Goal: Check status

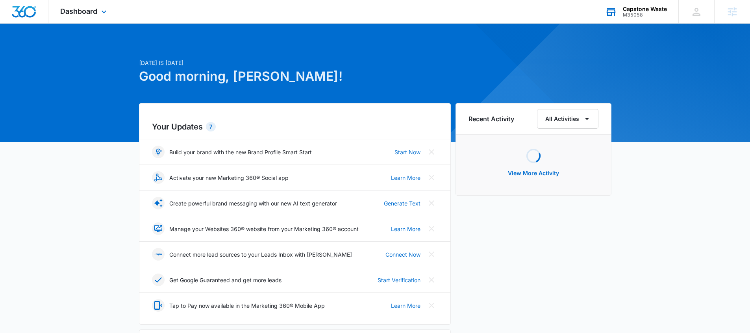
click at [616, 17] on icon at bounding box center [611, 12] width 12 height 12
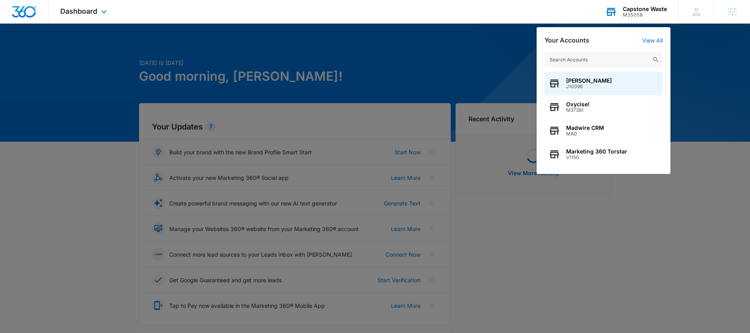
click at [588, 59] on input "text" at bounding box center [604, 60] width 118 height 16
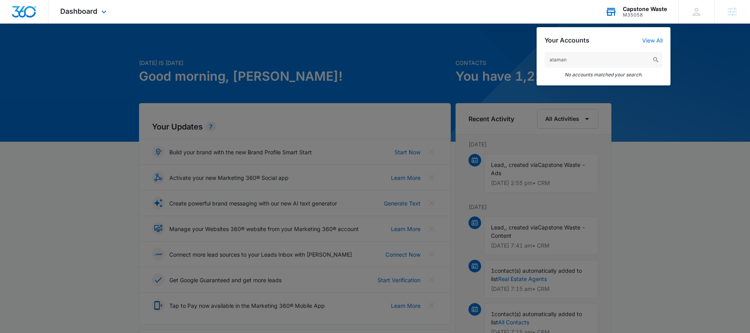
drag, startPoint x: 578, startPoint y: 62, endPoint x: 552, endPoint y: 61, distance: 26.0
click at [552, 62] on input "ataman" at bounding box center [604, 60] width 118 height 16
type input "a"
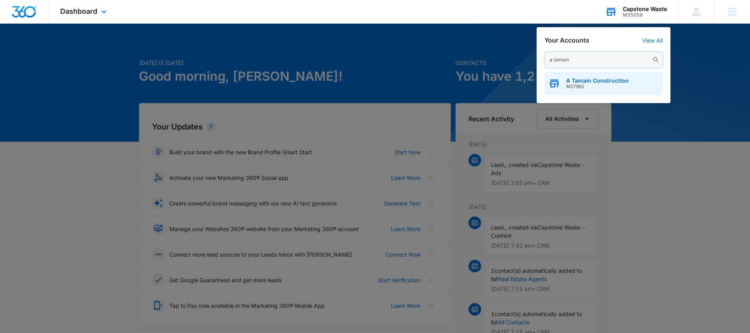
type input "a tamam"
click at [591, 82] on span "A Tamam Construction" at bounding box center [597, 81] width 63 height 6
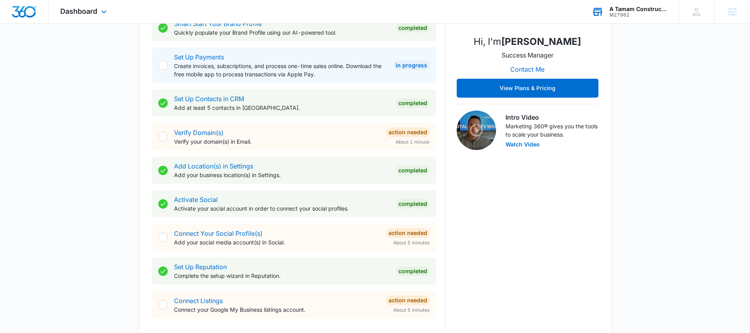
scroll to position [340, 0]
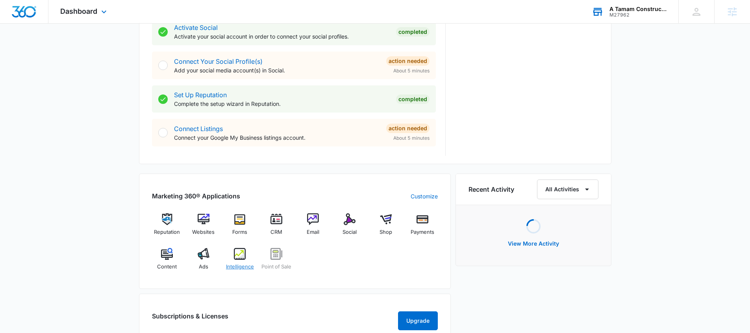
click at [247, 263] on span "Intelligence" at bounding box center [240, 267] width 28 height 8
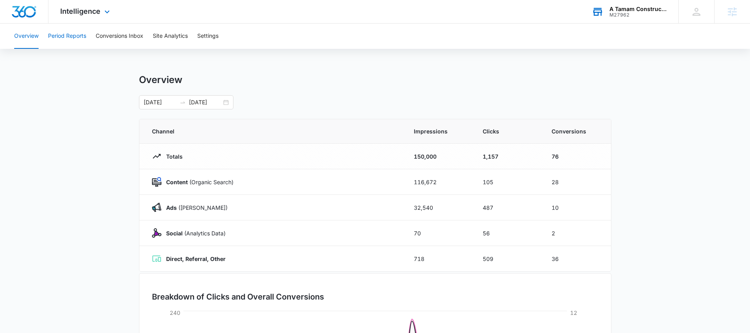
click at [80, 36] on button "Period Reports" at bounding box center [67, 36] width 38 height 25
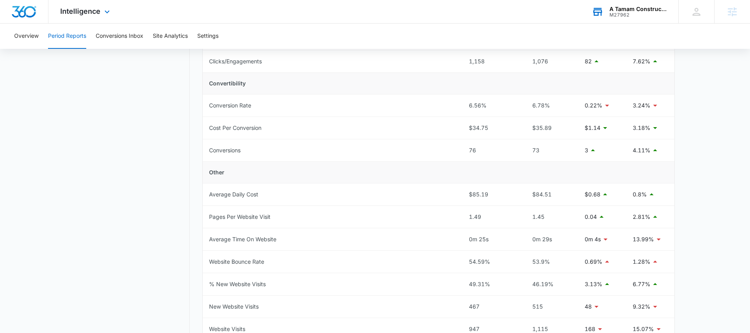
scroll to position [240, 0]
